Goal: Information Seeking & Learning: Learn about a topic

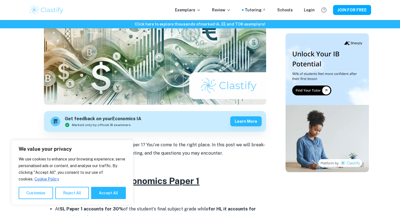
scroll to position [96, 0]
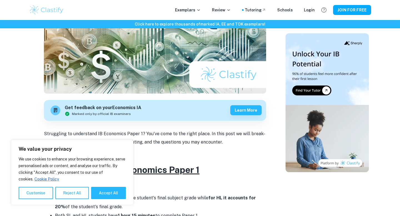
click at [105, 195] on button "Accept All" at bounding box center [108, 193] width 35 height 12
checkbox input "true"
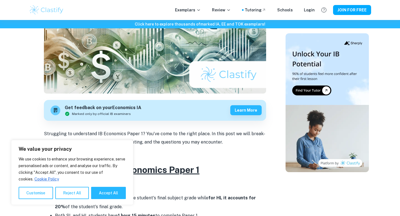
checkbox input "true"
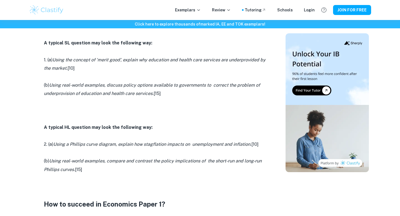
scroll to position [342, 0]
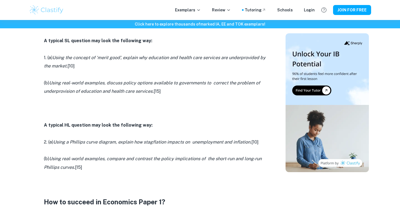
click at [193, 144] on icon "Using a Phillips curve diagram, explain how stagflation impacts on unemployment…" at bounding box center [152, 142] width 198 height 5
drag, startPoint x: 195, startPoint y: 144, endPoint x: 168, endPoint y: 143, distance: 26.7
click at [169, 143] on icon "Using a Phillips curve diagram, explain how stagflation impacts on unemployment…" at bounding box center [152, 142] width 198 height 5
click at [168, 143] on icon "Using a Phillips curve diagram, explain how stagflation impacts on unemployment…" at bounding box center [152, 142] width 198 height 5
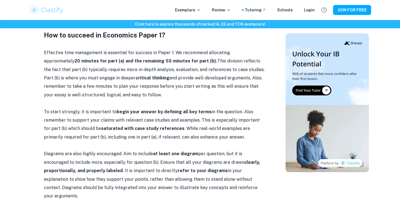
scroll to position [417, 0]
